Goal: Information Seeking & Learning: Find specific fact

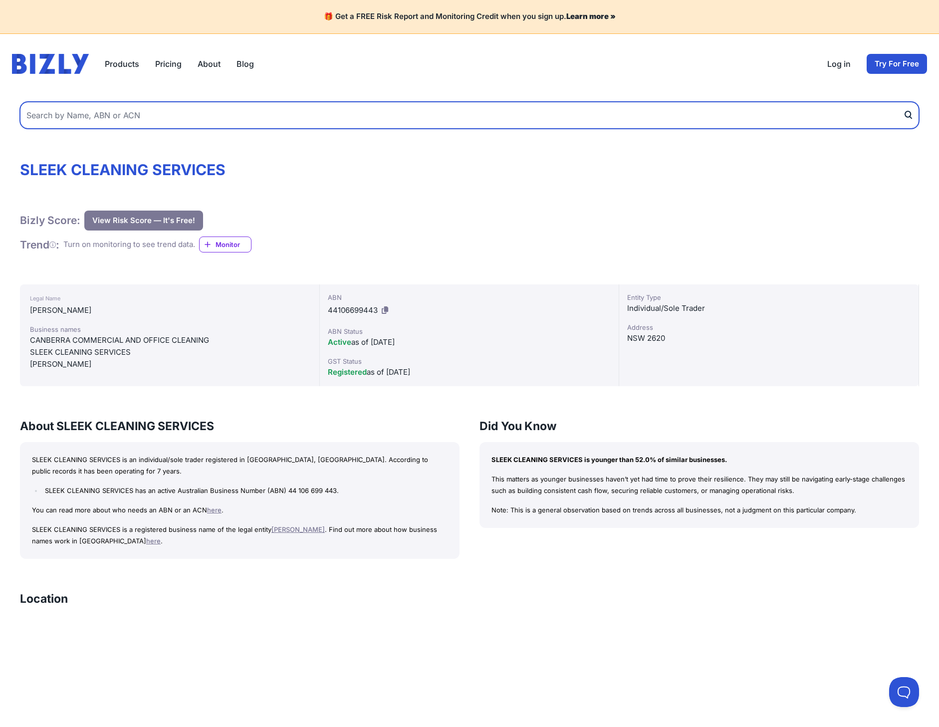
click at [48, 121] on input "text" at bounding box center [470, 115] width 900 height 27
type input "16088376167"
click at [903, 102] on button "submit" at bounding box center [911, 115] width 16 height 27
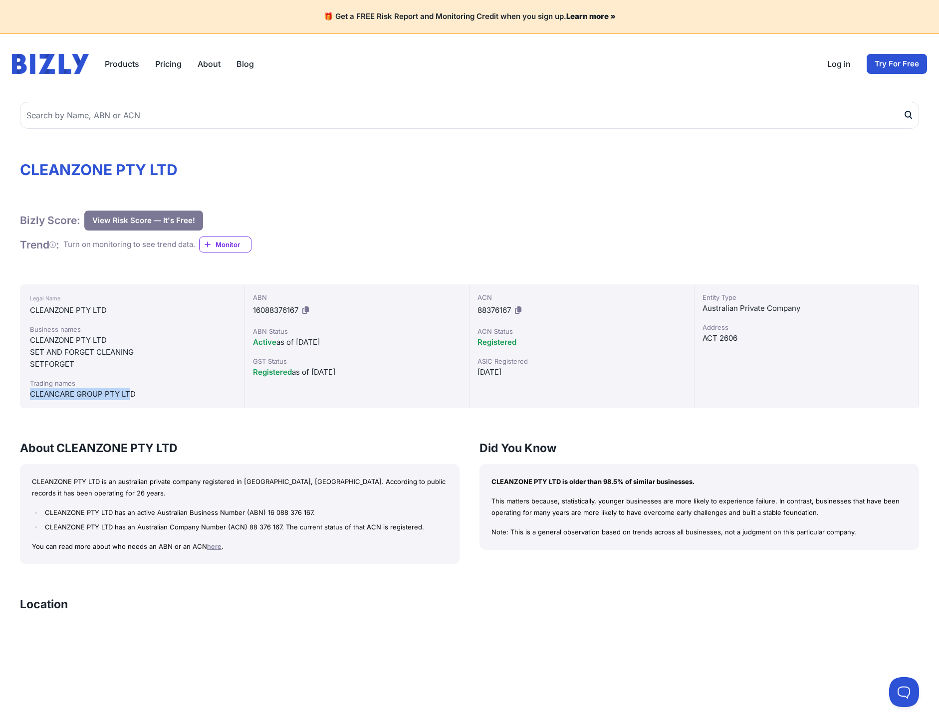
drag, startPoint x: 129, startPoint y: 395, endPoint x: 24, endPoint y: 401, distance: 105.0
click at [30, 400] on div "Business names CLEANZONE PTY LTD SET AND FORGET CLEANING SETFORGET Trading name…" at bounding box center [132, 362] width 205 height 76
click at [130, 391] on div "CLEANCARE GROUP PTY LTD" at bounding box center [132, 394] width 205 height 12
drag, startPoint x: 115, startPoint y: 397, endPoint x: 32, endPoint y: 398, distance: 82.4
click at [32, 398] on div "CLEANCARE GROUP PTY LTD" at bounding box center [132, 394] width 205 height 12
